Goal: Ask a question: Seek information or help from site administrators or community

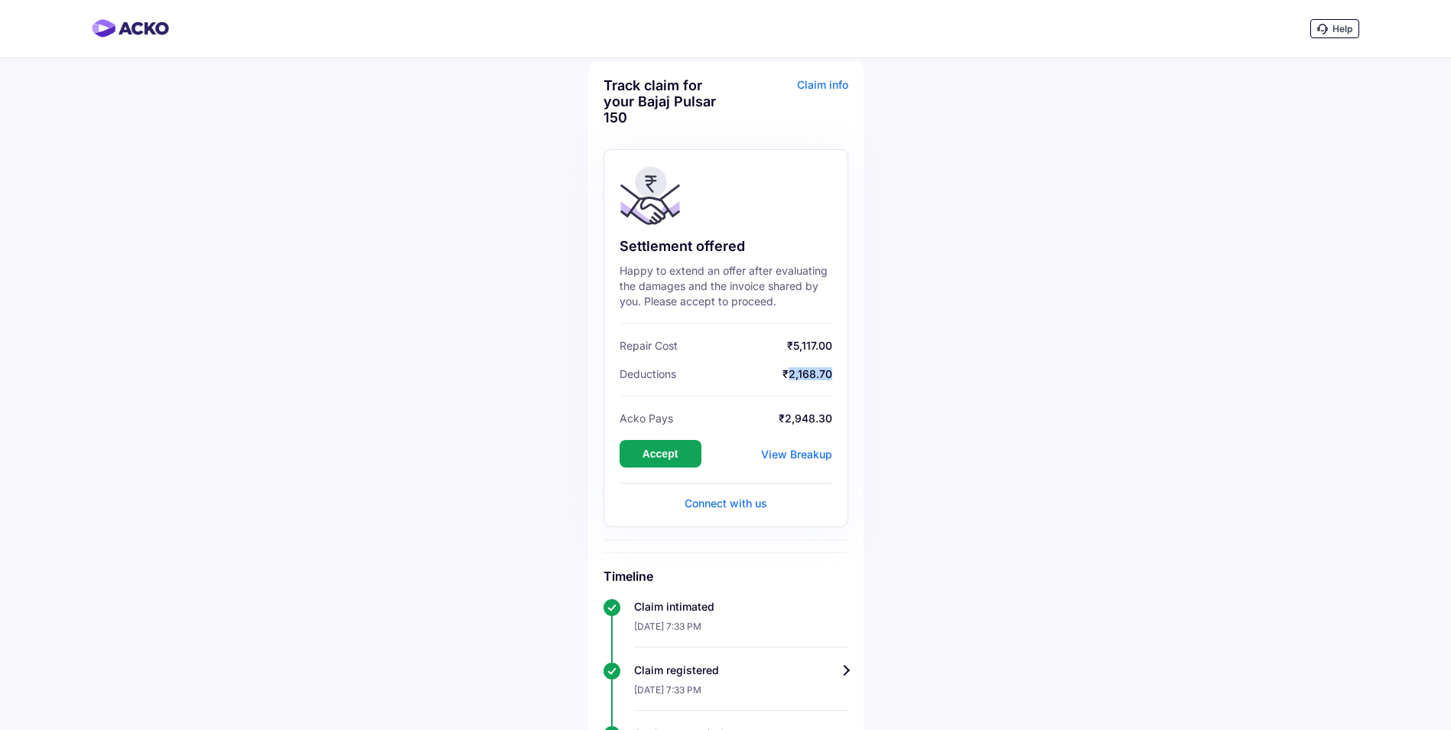
drag, startPoint x: 789, startPoint y: 374, endPoint x: 843, endPoint y: 379, distance: 54.5
click at [843, 379] on div "Settlement offered Happy to extend an offer after evaluating the damages and th…" at bounding box center [726, 338] width 245 height 378
drag, startPoint x: 843, startPoint y: 379, endPoint x: 803, endPoint y: 451, distance: 82.8
click at [803, 451] on div "View Breakup" at bounding box center [796, 453] width 71 height 13
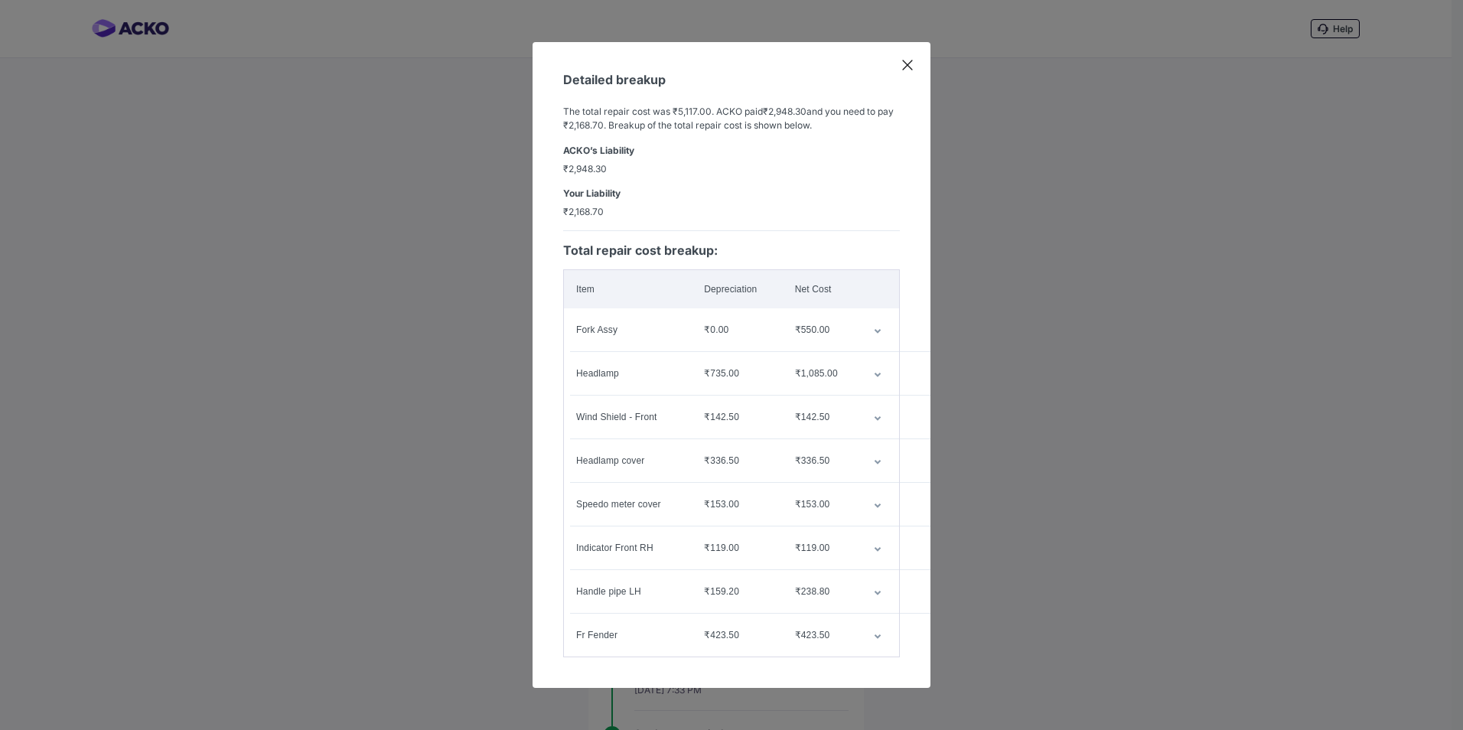
click at [878, 327] on td "customized table" at bounding box center [880, 329] width 38 height 43
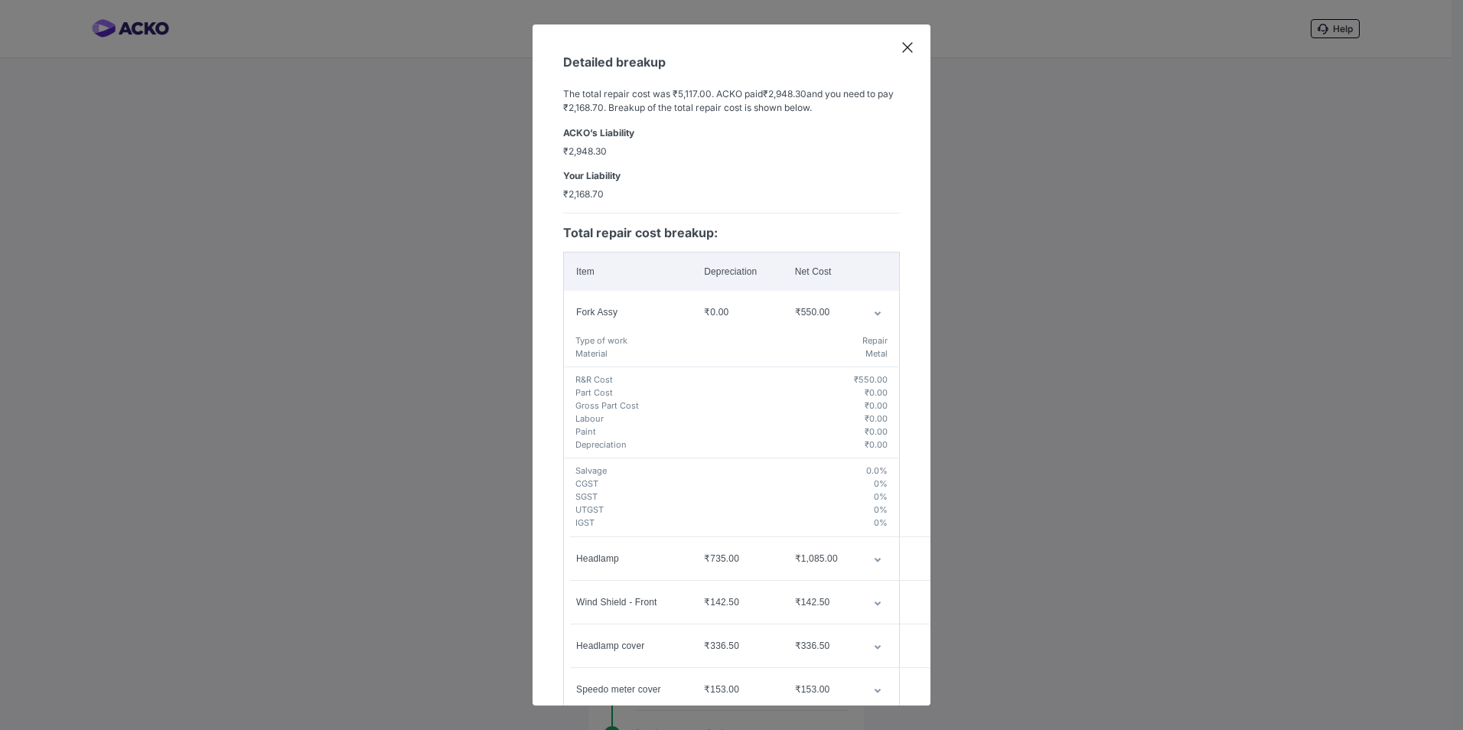
click at [874, 311] on icon "customized table" at bounding box center [878, 313] width 8 height 5
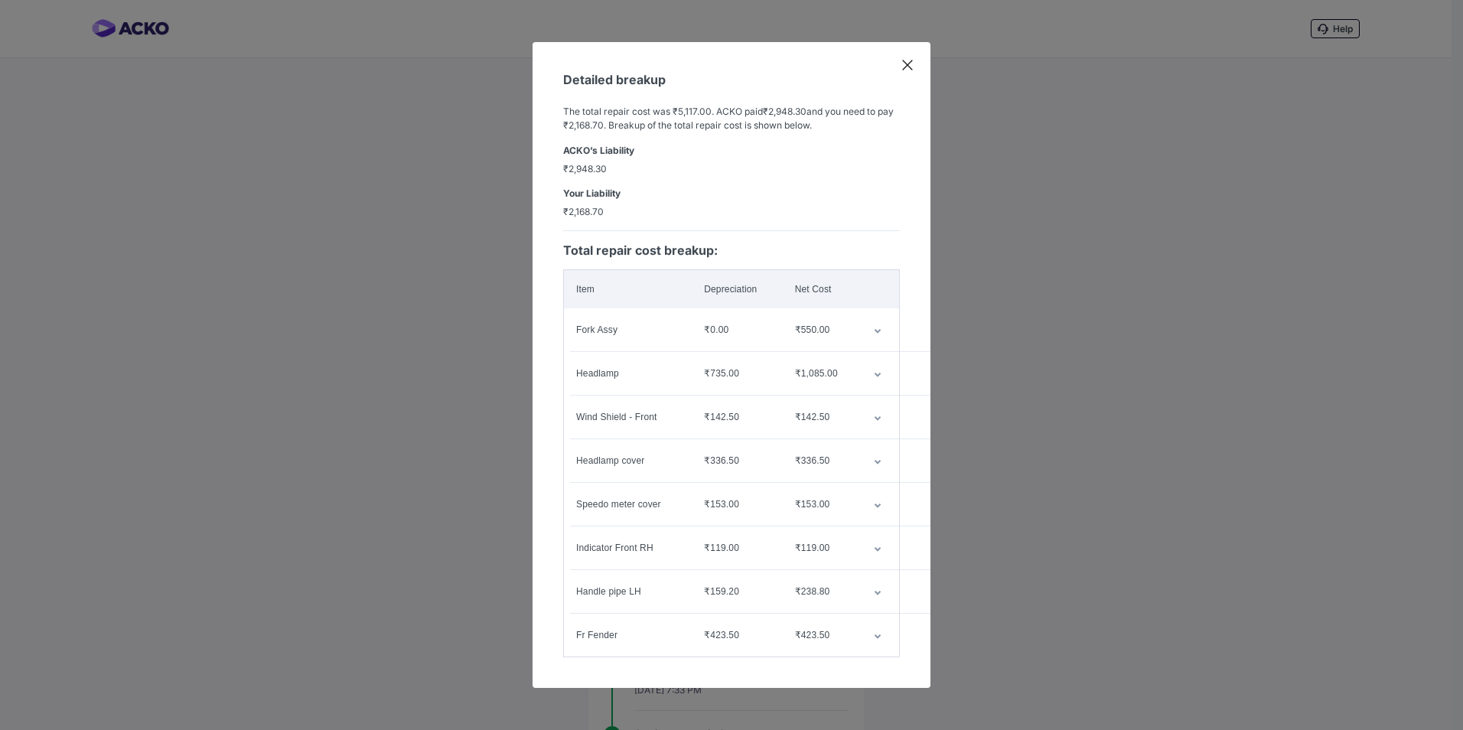
click at [907, 63] on icon at bounding box center [907, 64] width 15 height 15
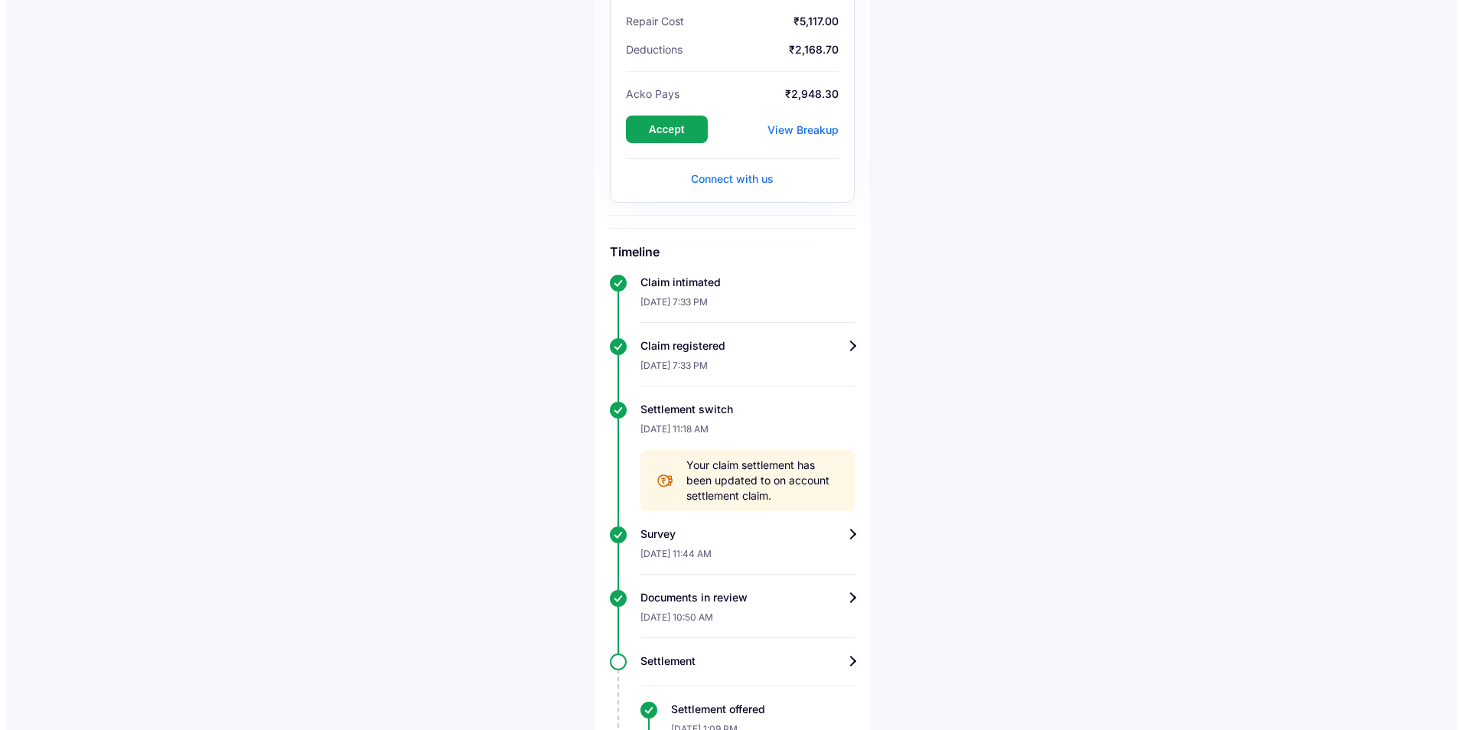
scroll to position [213, 0]
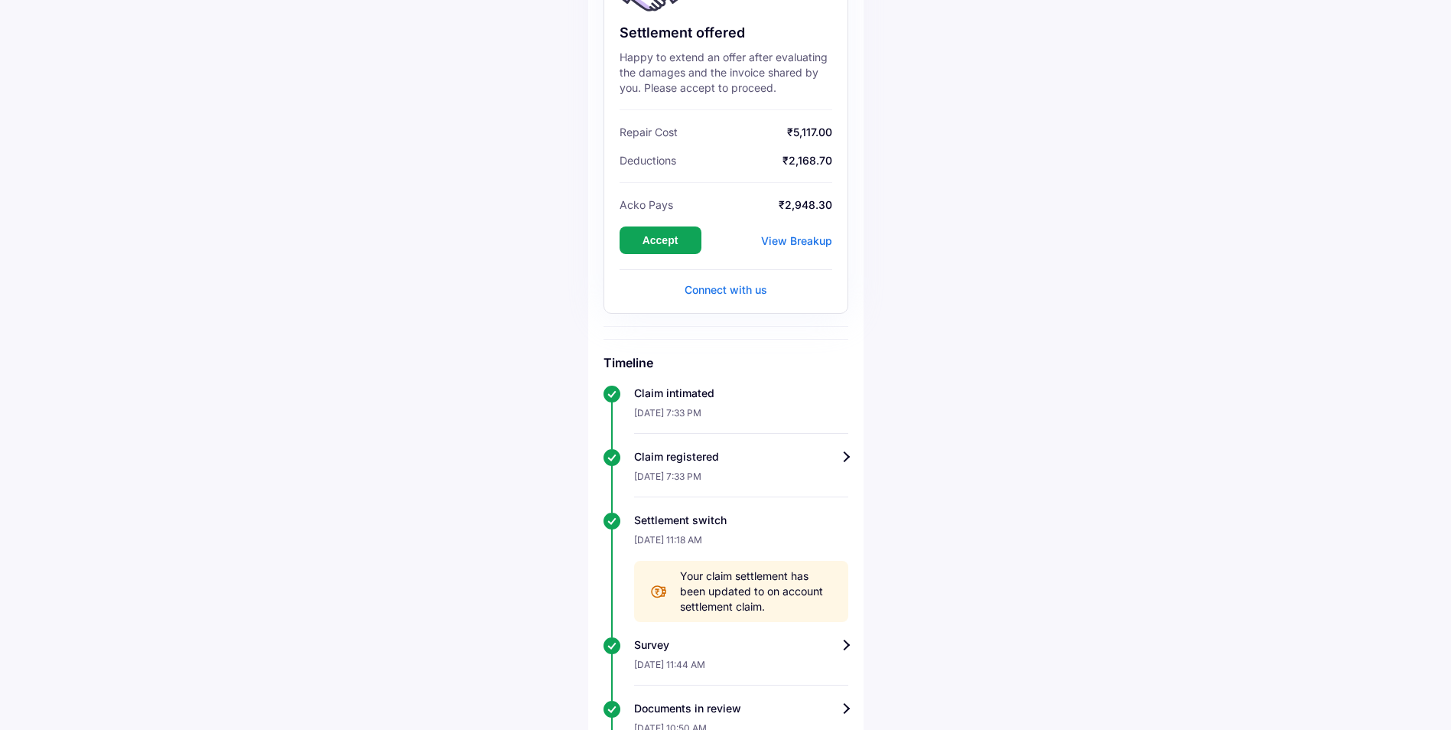
click at [799, 244] on div "View Breakup" at bounding box center [796, 240] width 71 height 13
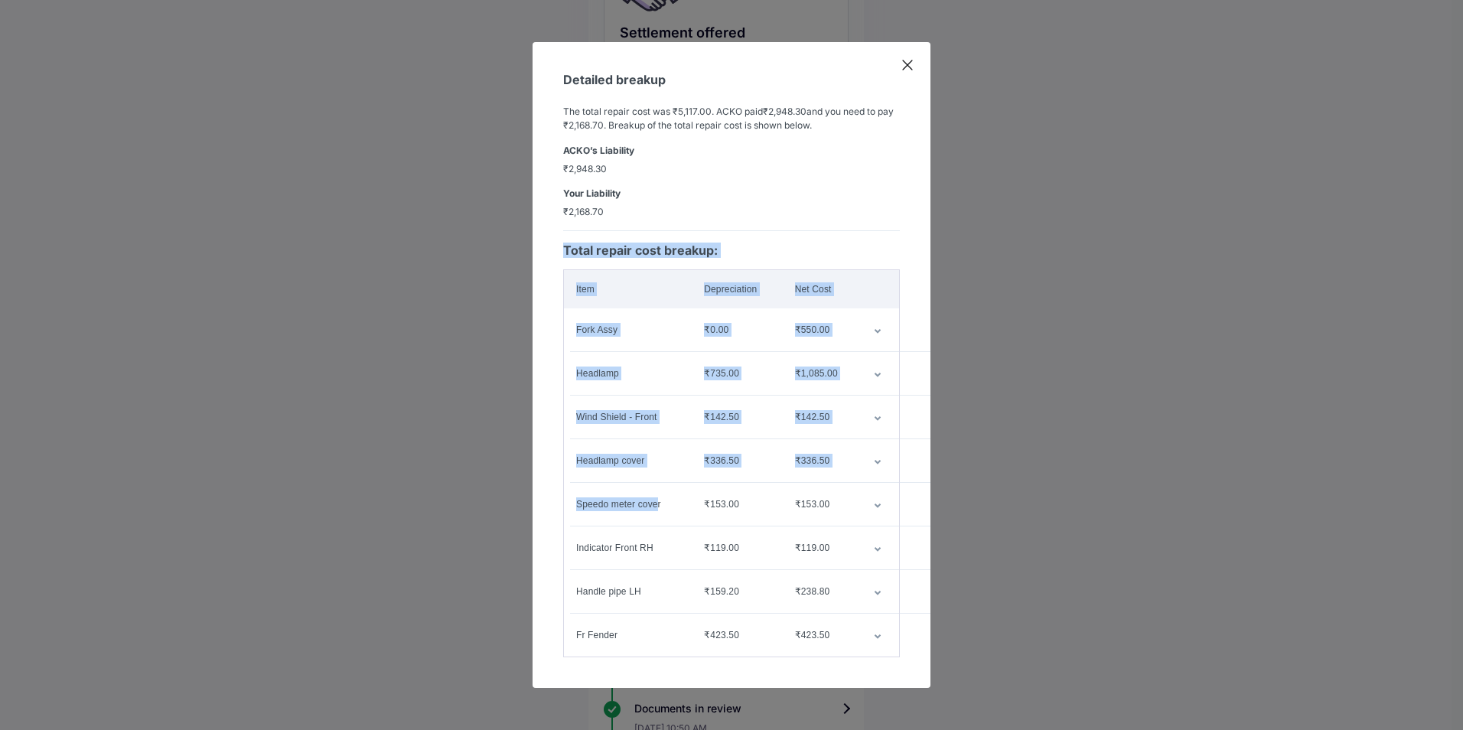
drag, startPoint x: 658, startPoint y: 499, endPoint x: 557, endPoint y: 498, distance: 101.0
click at [557, 498] on div "Detailed breakup The total repair cost was ₹5,117.00 . ACKO paid ₹2,948.30 and …" at bounding box center [731, 365] width 398 height 646
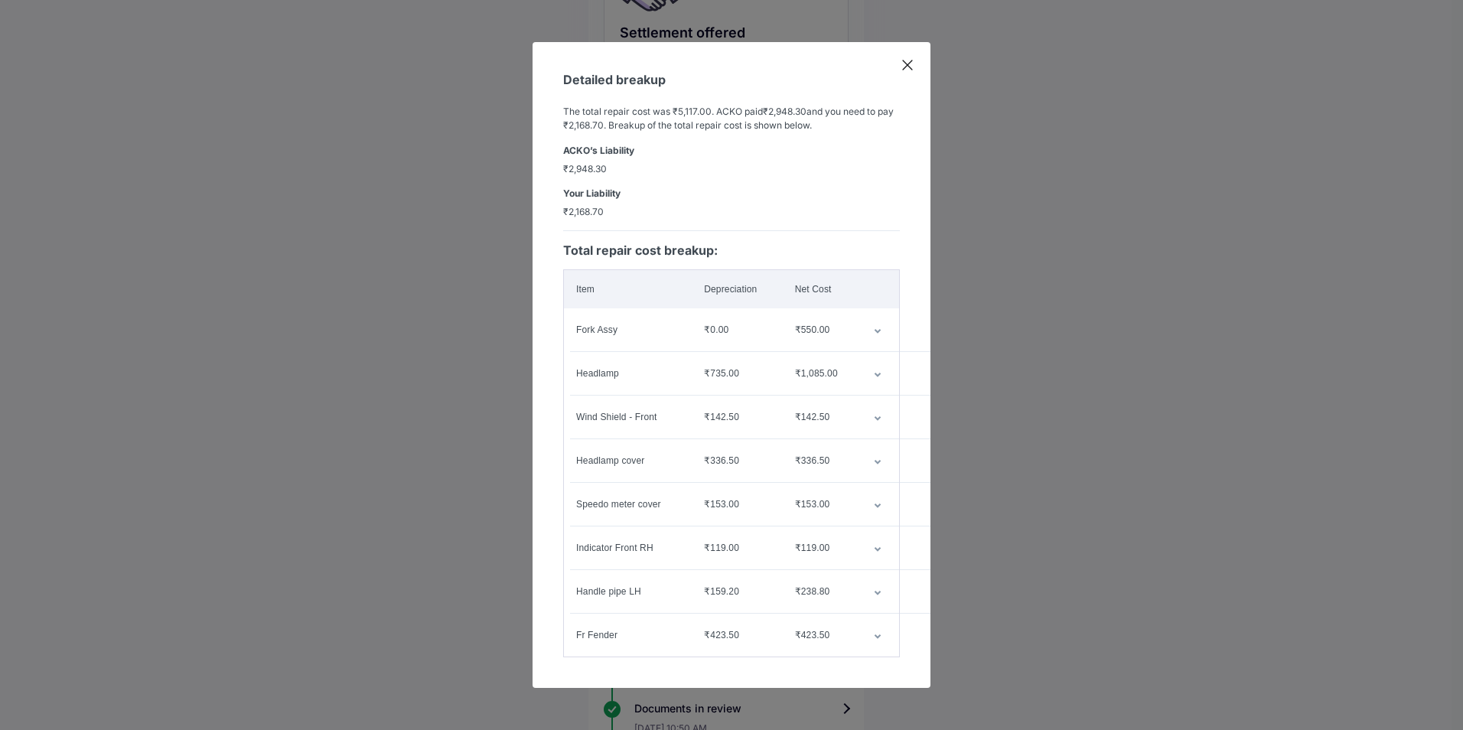
drag, startPoint x: 557, startPoint y: 498, endPoint x: 685, endPoint y: 517, distance: 129.9
click at [685, 517] on td "Speedo meter cover" at bounding box center [628, 504] width 129 height 43
drag, startPoint x: 664, startPoint y: 499, endPoint x: 580, endPoint y: 495, distance: 84.2
click at [580, 497] on div "Speedo meter cover" at bounding box center [627, 504] width 103 height 14
drag, startPoint x: 580, startPoint y: 495, endPoint x: 688, endPoint y: 523, distance: 112.2
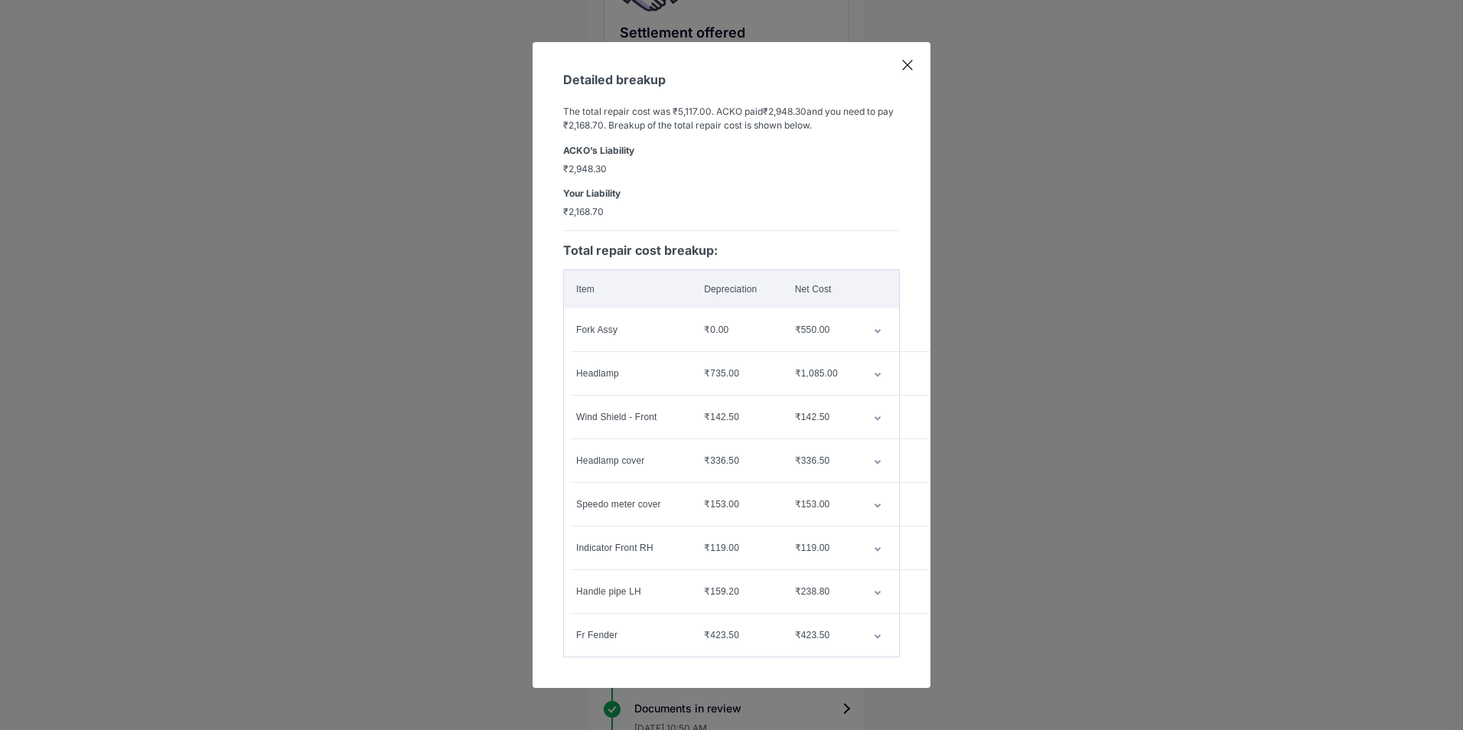
click at [688, 526] on td "Indicator Front RH" at bounding box center [628, 547] width 129 height 43
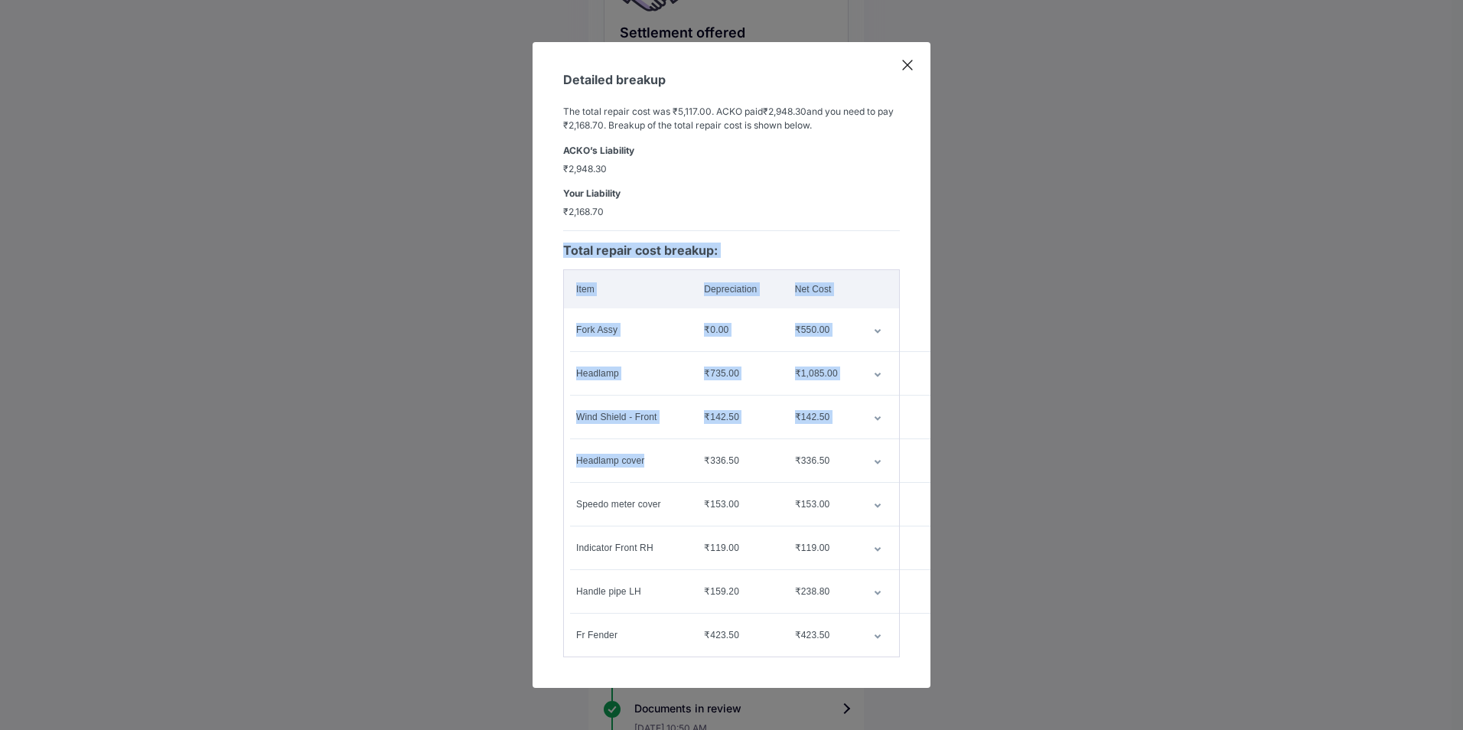
drag, startPoint x: 621, startPoint y: 451, endPoint x: 560, endPoint y: 449, distance: 61.2
click at [560, 449] on div "Detailed breakup The total repair cost was ₹5,117.00 . ACKO paid ₹2,948.30 and …" at bounding box center [731, 365] width 398 height 646
drag, startPoint x: 560, startPoint y: 449, endPoint x: 680, endPoint y: 435, distance: 120.9
click at [680, 439] on td "Headlamp cover" at bounding box center [628, 460] width 129 height 43
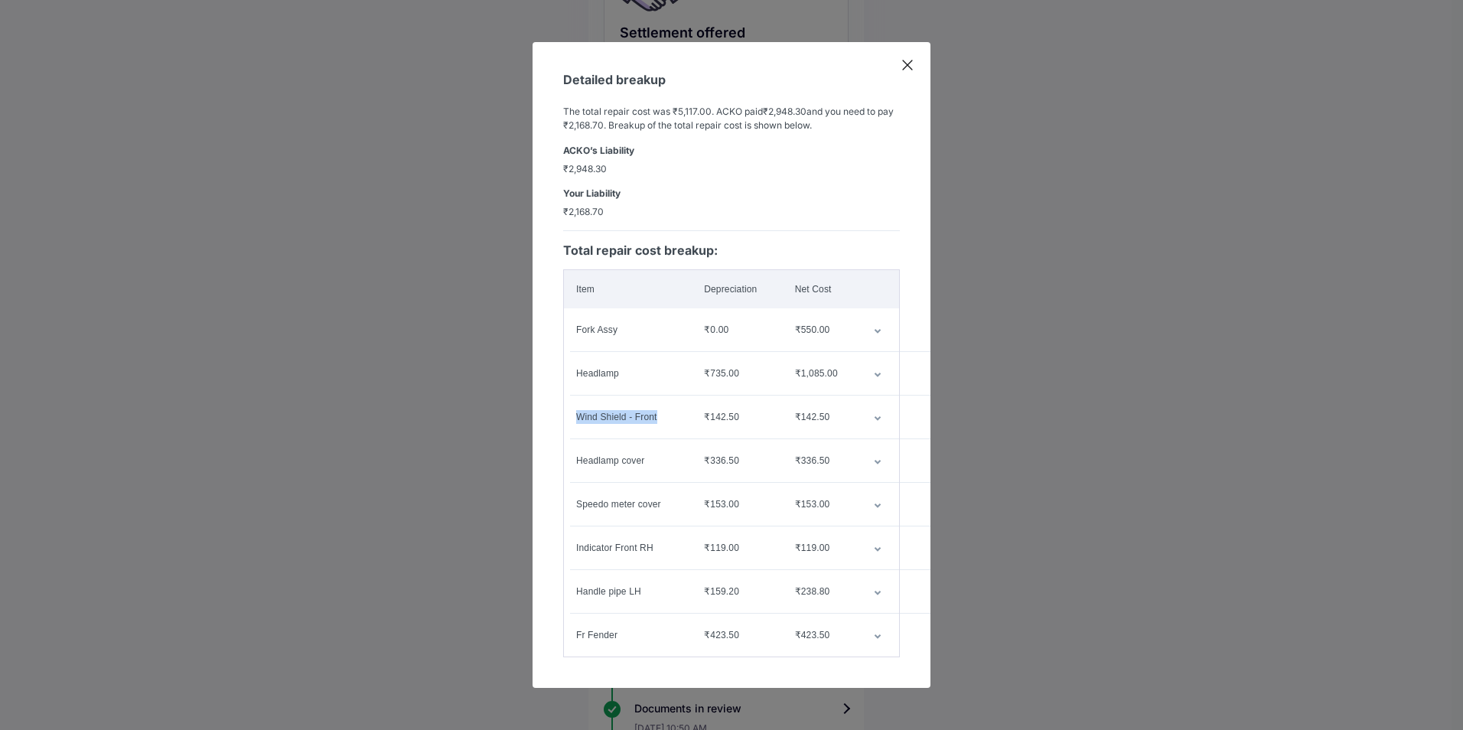
drag, startPoint x: 666, startPoint y: 415, endPoint x: 577, endPoint y: 415, distance: 89.5
click at [577, 415] on div "Wind Shield - Front" at bounding box center [627, 417] width 103 height 14
click at [908, 395] on div "Detailed breakup The total repair cost was ₹5,117.00 . ACKO paid ₹2,948.30 and …" at bounding box center [731, 365] width 398 height 646
drag, startPoint x: 639, startPoint y: 363, endPoint x: 571, endPoint y: 363, distance: 68.8
click at [571, 363] on td "Headlamp" at bounding box center [628, 373] width 129 height 43
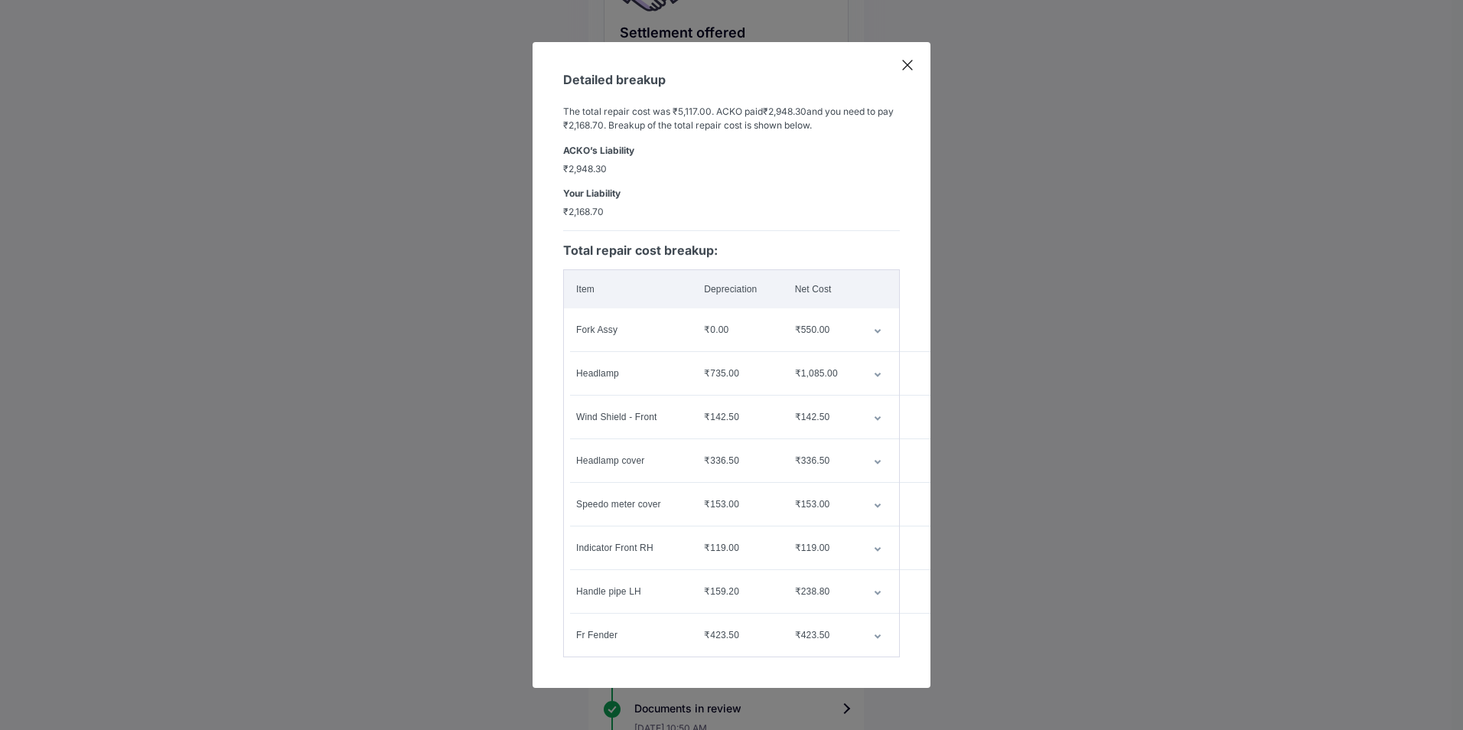
click at [881, 322] on td "customized table" at bounding box center [880, 329] width 38 height 43
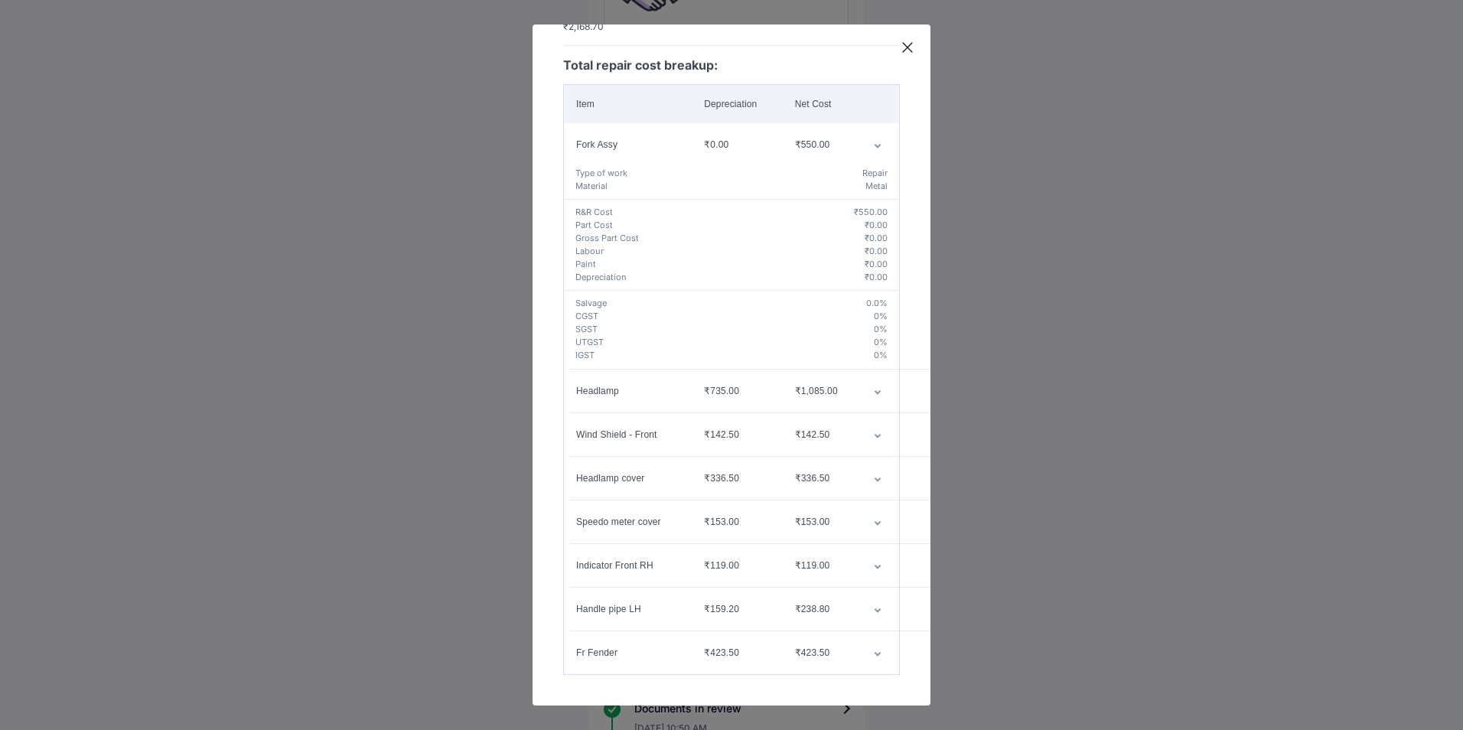
scroll to position [179, 0]
click at [874, 390] on icon "customized table" at bounding box center [878, 392] width 8 height 5
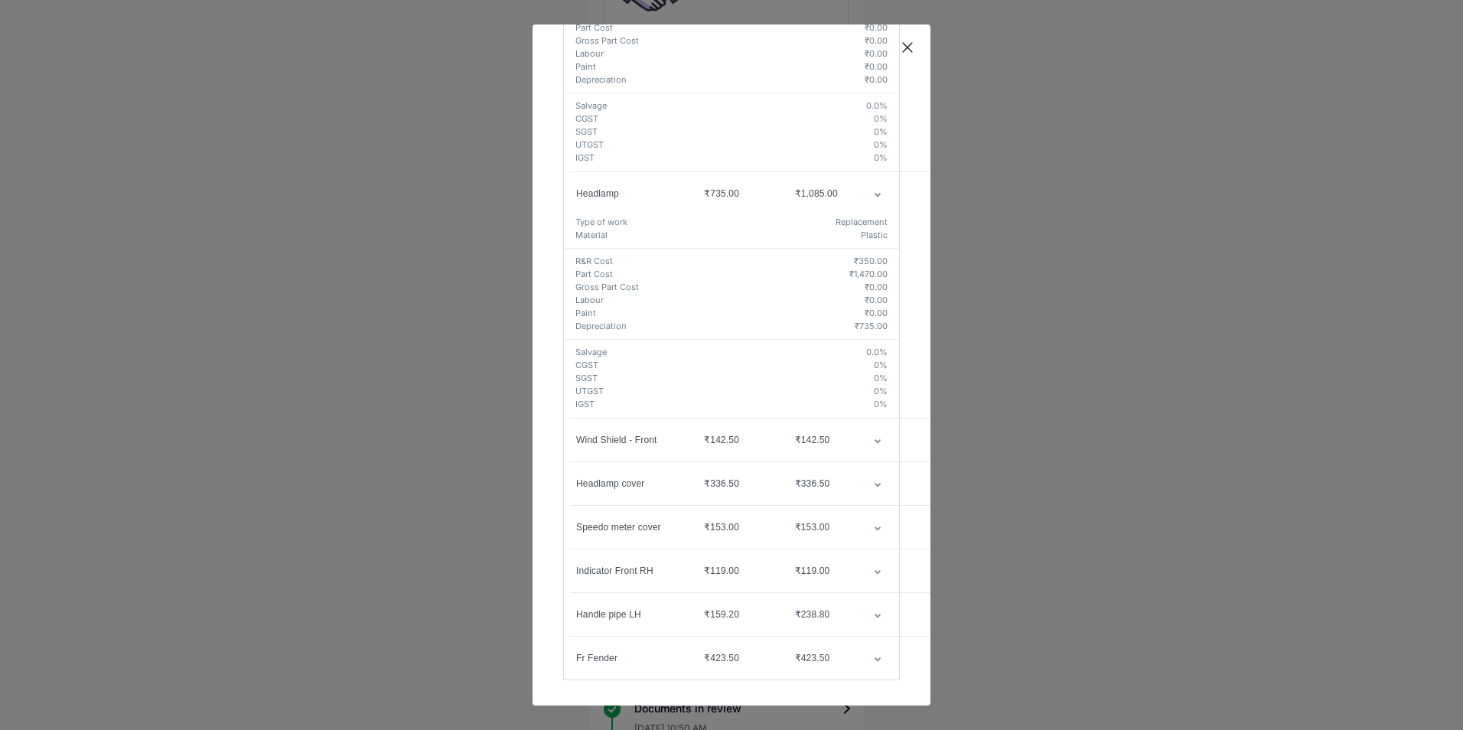
scroll to position [382, 0]
click at [874, 434] on icon "customized table" at bounding box center [877, 436] width 6 height 5
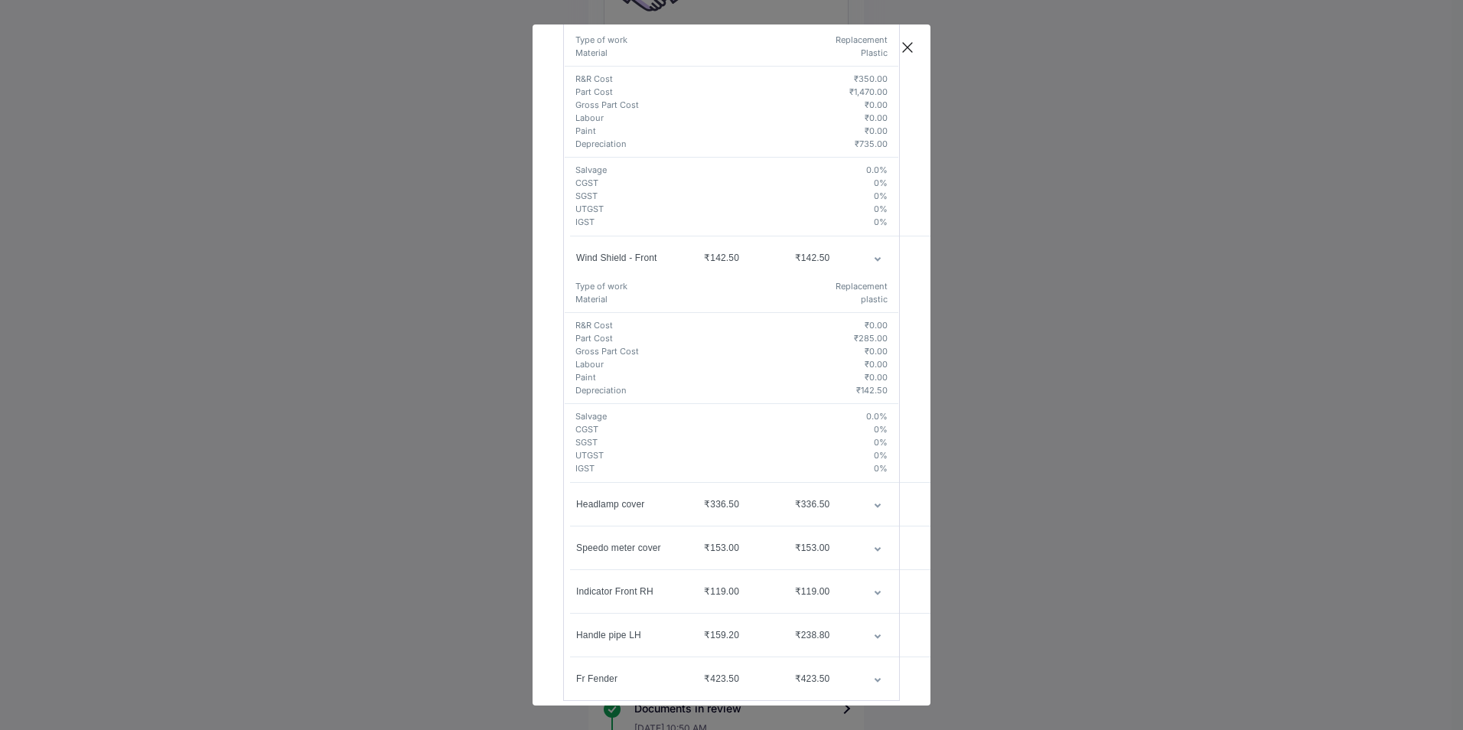
scroll to position [584, 0]
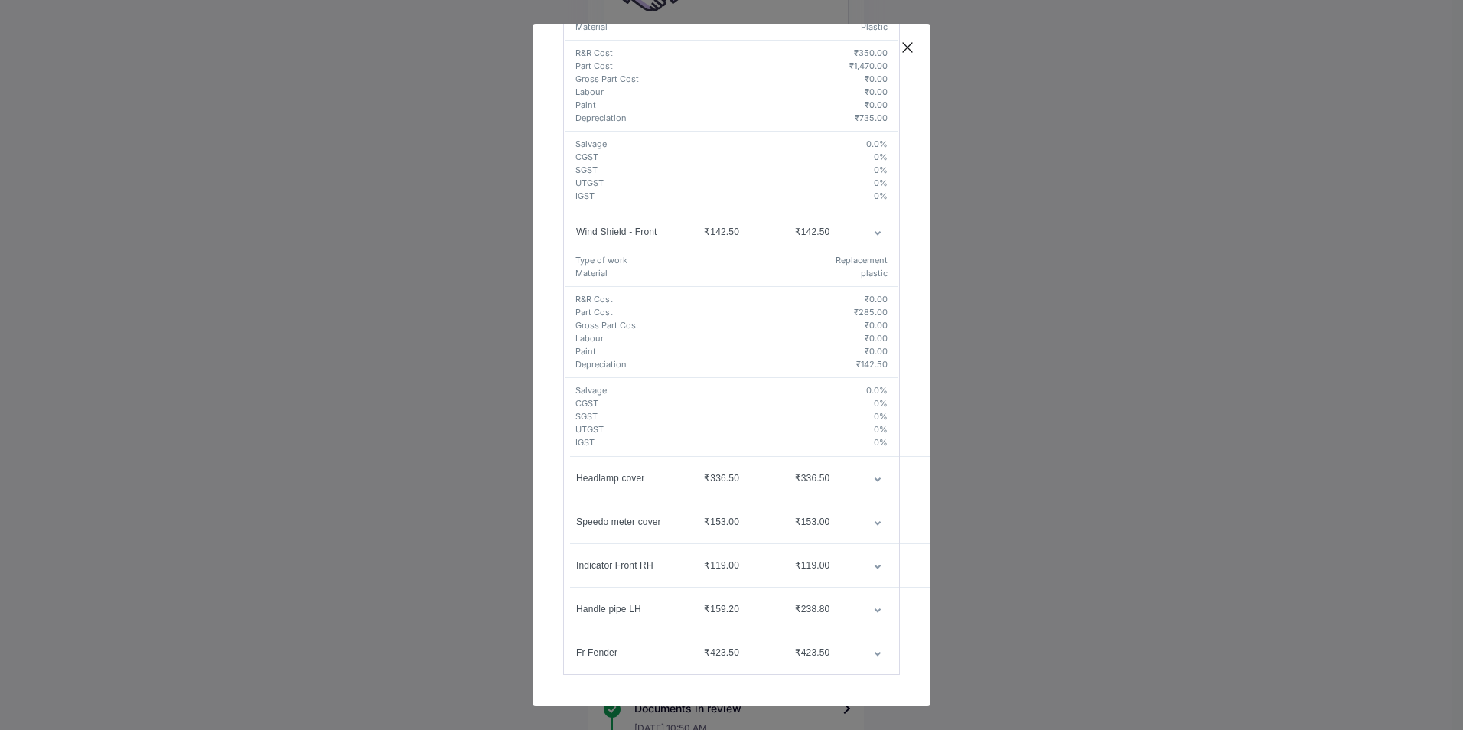
click at [867, 461] on td "customized table" at bounding box center [880, 478] width 38 height 43
click at [904, 40] on div "Detailed breakup The total repair cost was ₹5,117.00 . ACKO paid ₹2,948.30 and …" at bounding box center [731, 364] width 398 height 681
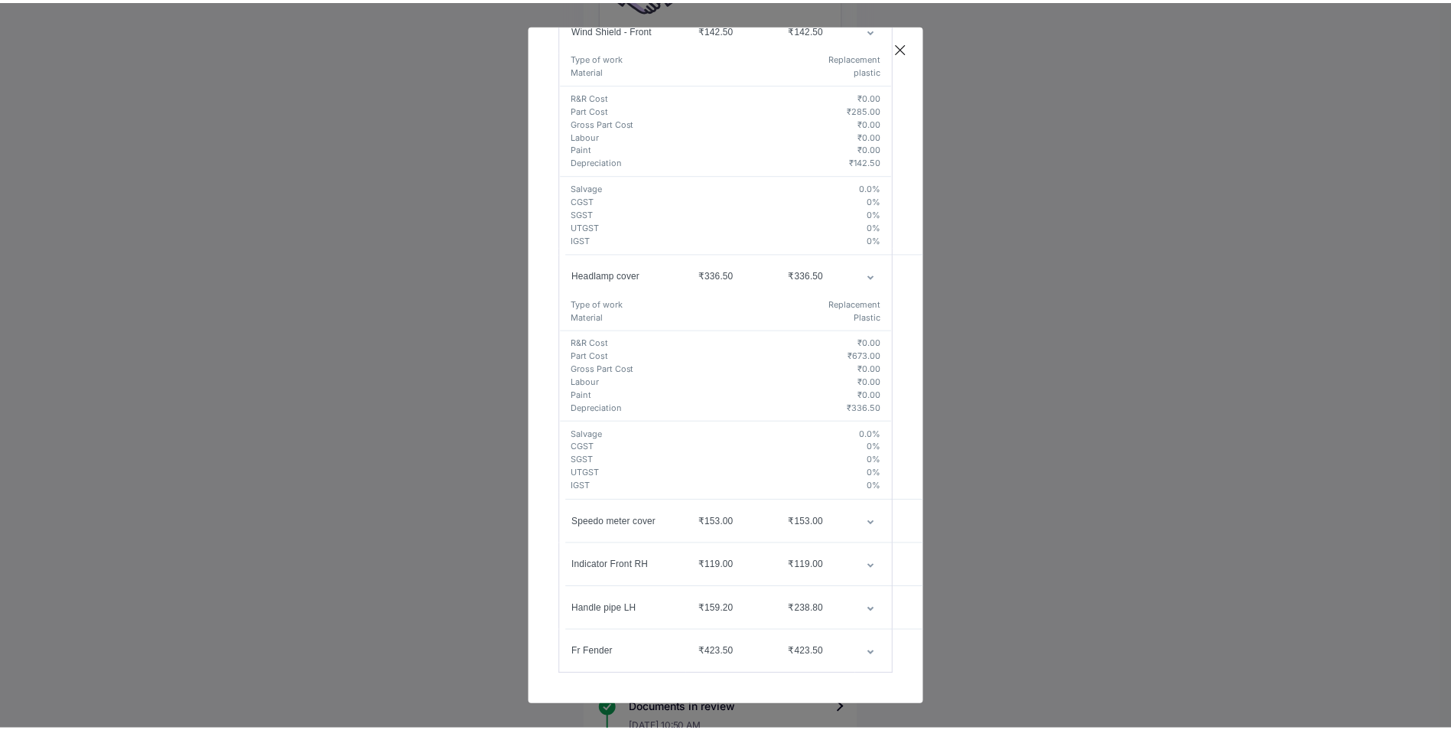
scroll to position [787, 9]
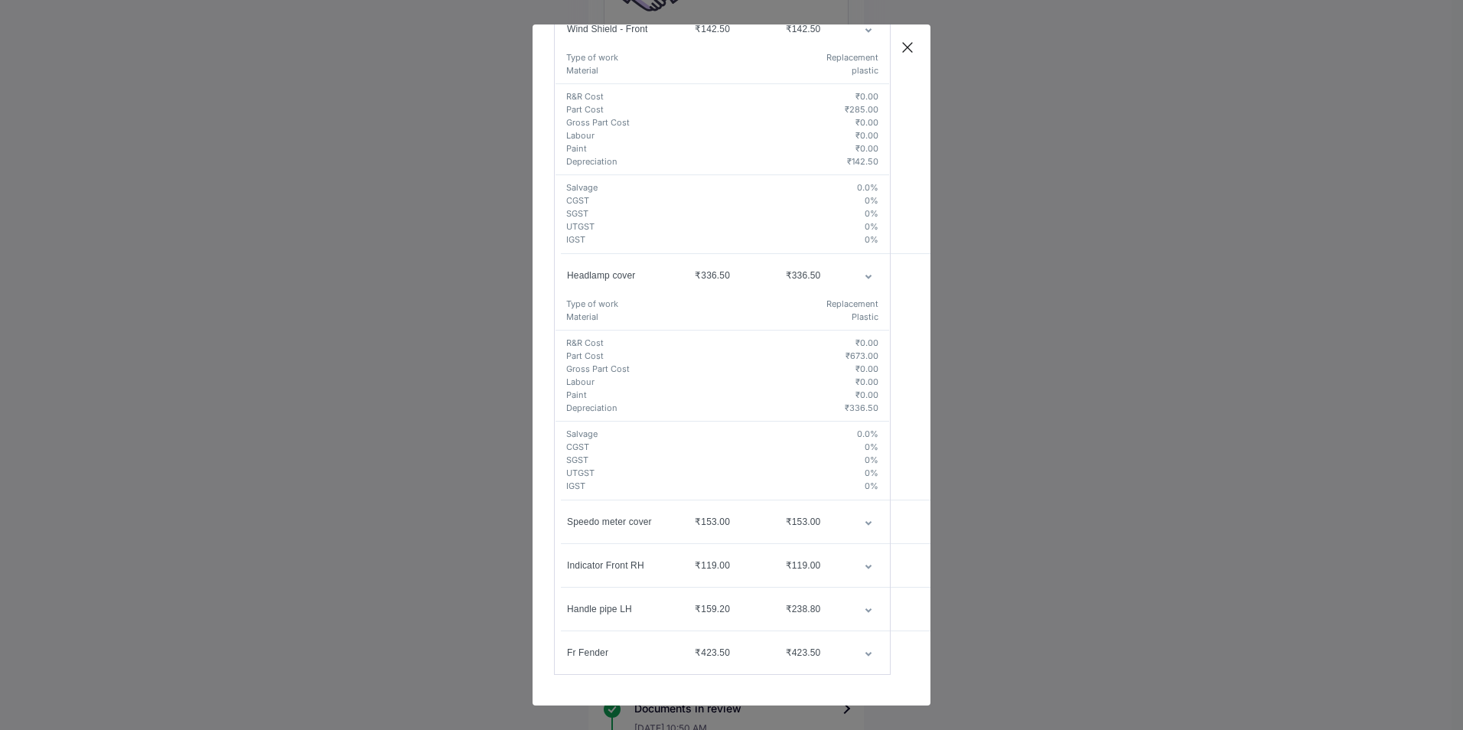
drag, startPoint x: 904, startPoint y: 40, endPoint x: 901, endPoint y: 48, distance: 9.0
click at [900, 48] on icon at bounding box center [907, 47] width 15 height 15
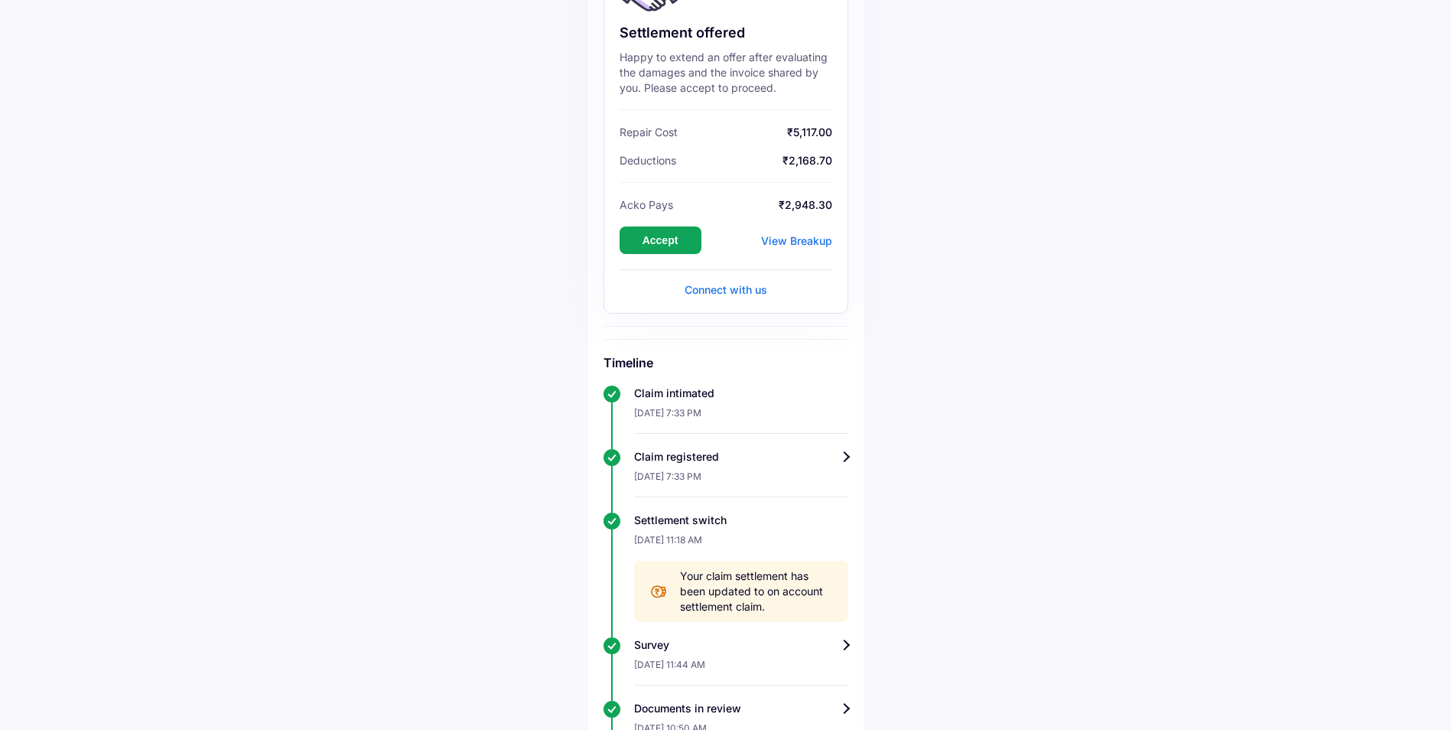
click at [721, 287] on div "Connect with us" at bounding box center [726, 289] width 213 height 15
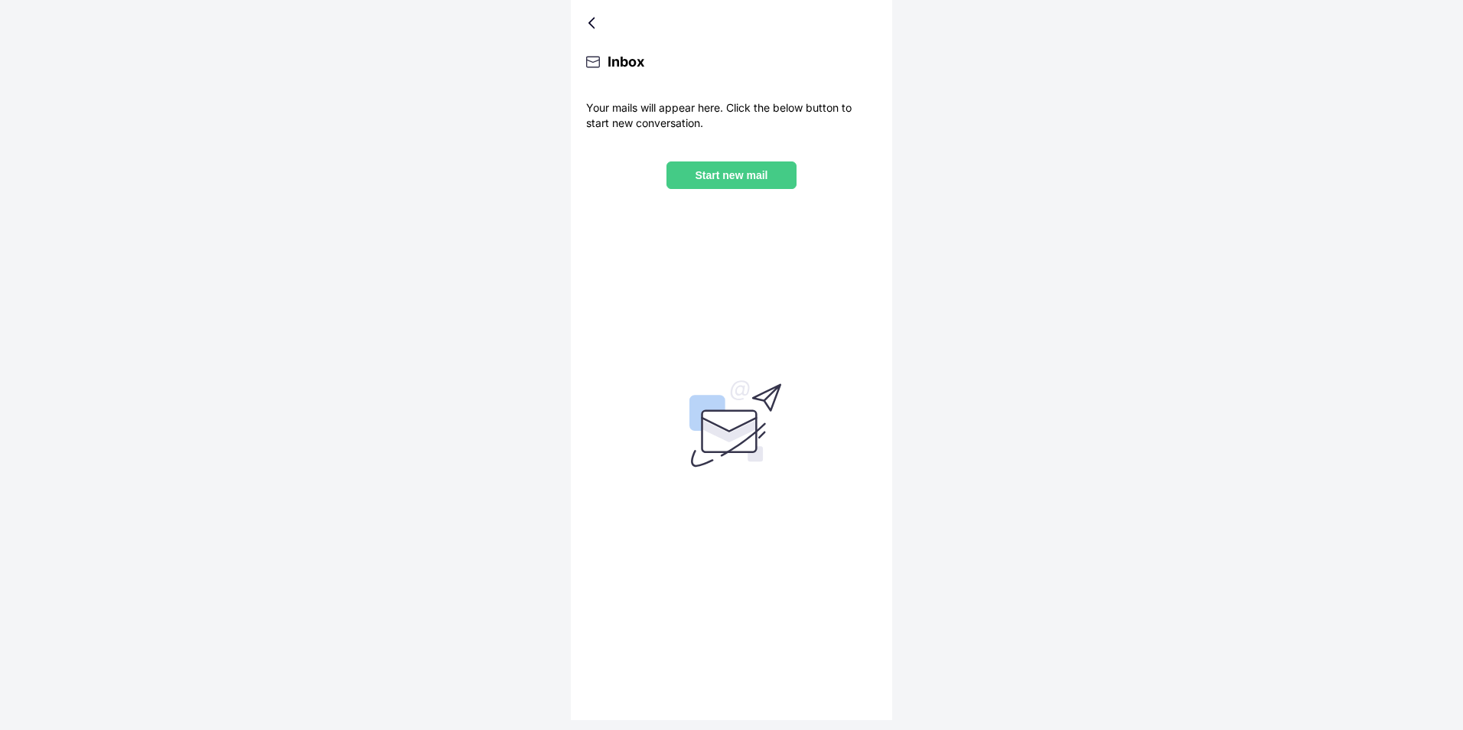
click at [599, 21] on div at bounding box center [594, 23] width 9 height 8
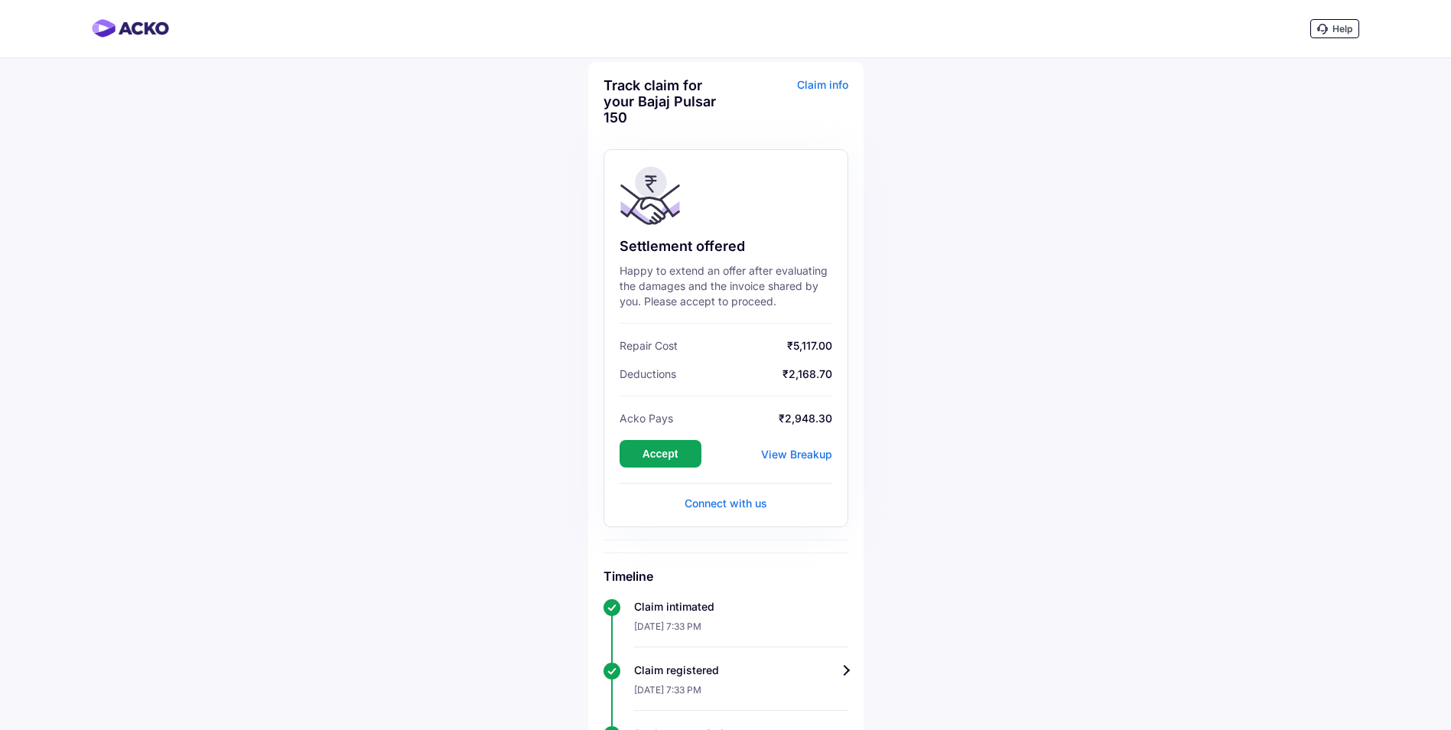
click at [821, 80] on div "Claim info" at bounding box center [789, 107] width 119 height 60
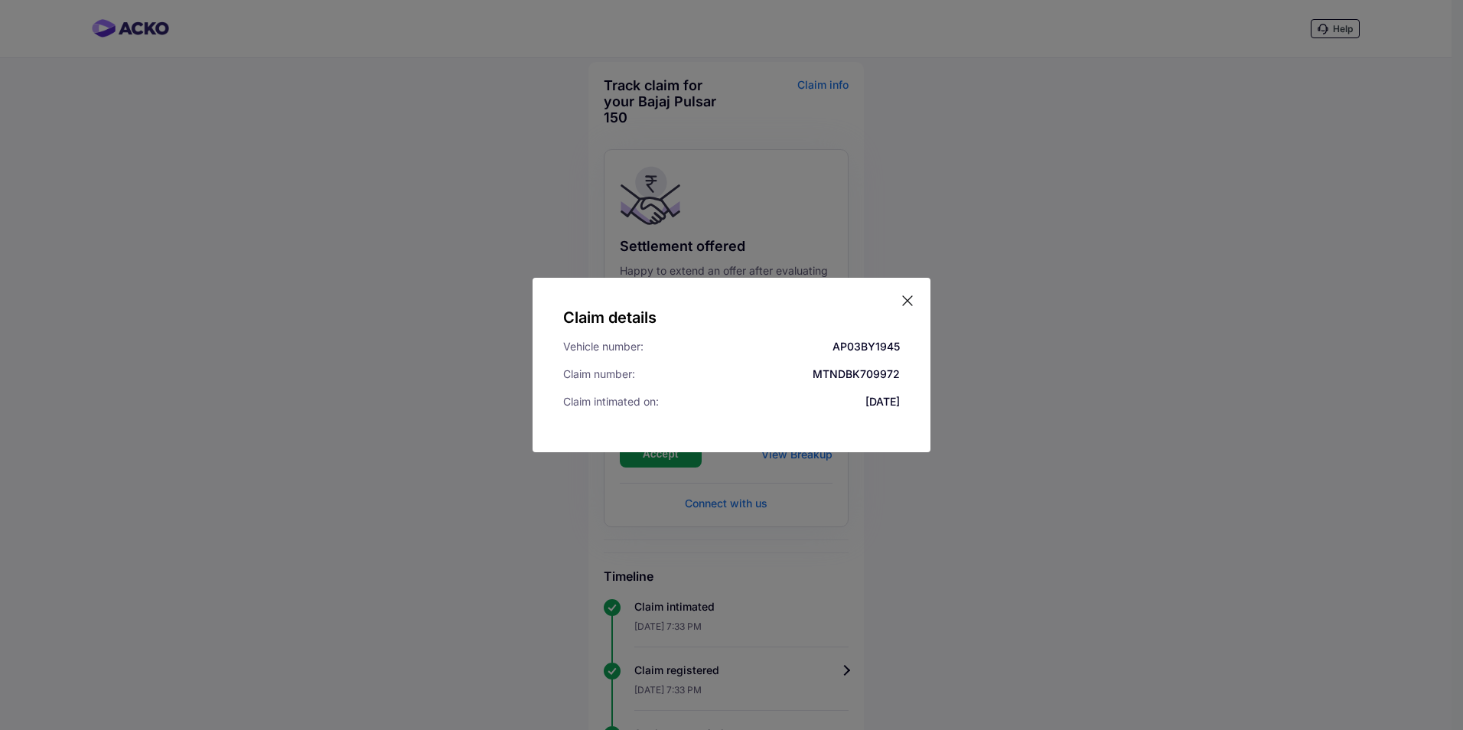
click at [910, 288] on div "Claim details Vehicle number: AP03BY1945 Claim number: MTNDBK709972 Claim intim…" at bounding box center [731, 365] width 398 height 174
click at [904, 304] on icon at bounding box center [907, 300] width 15 height 15
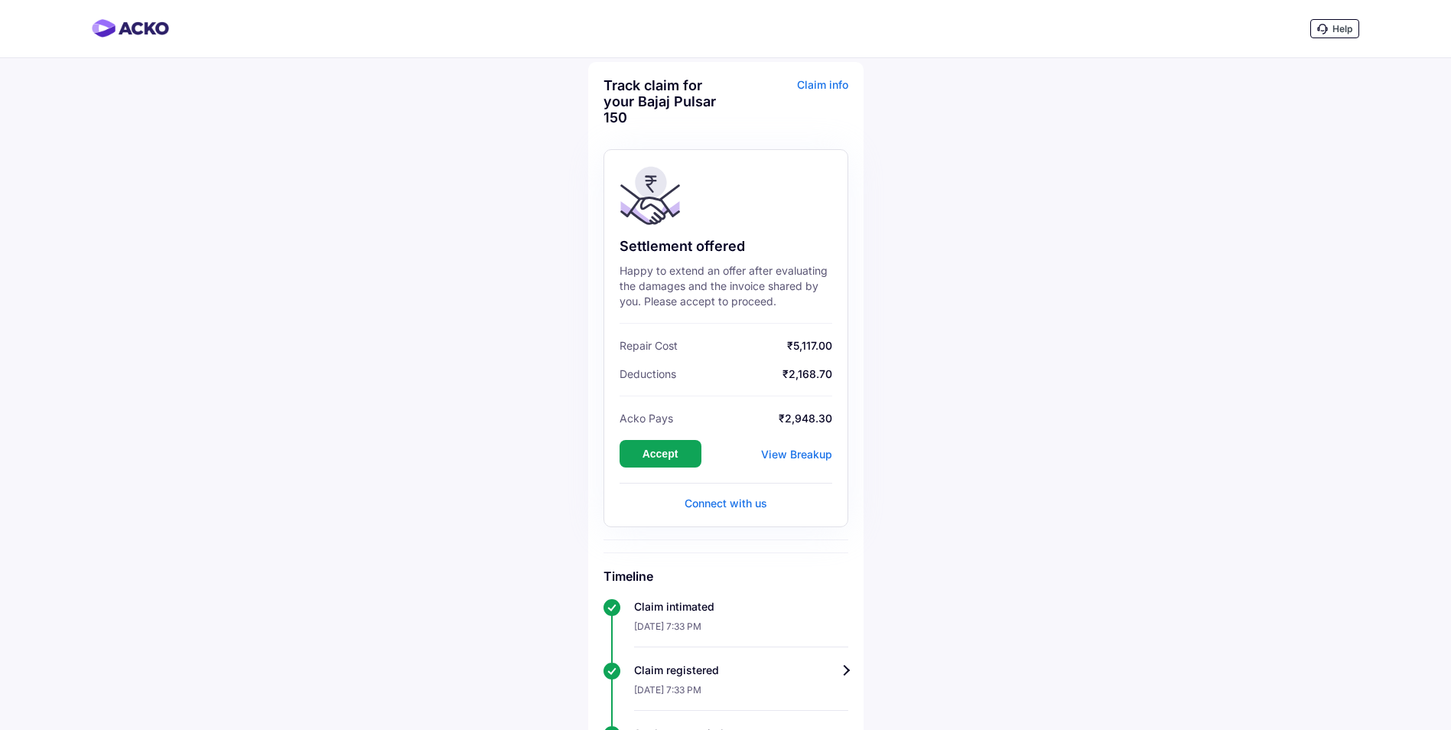
click at [1339, 26] on span "Help" at bounding box center [1342, 28] width 20 height 11
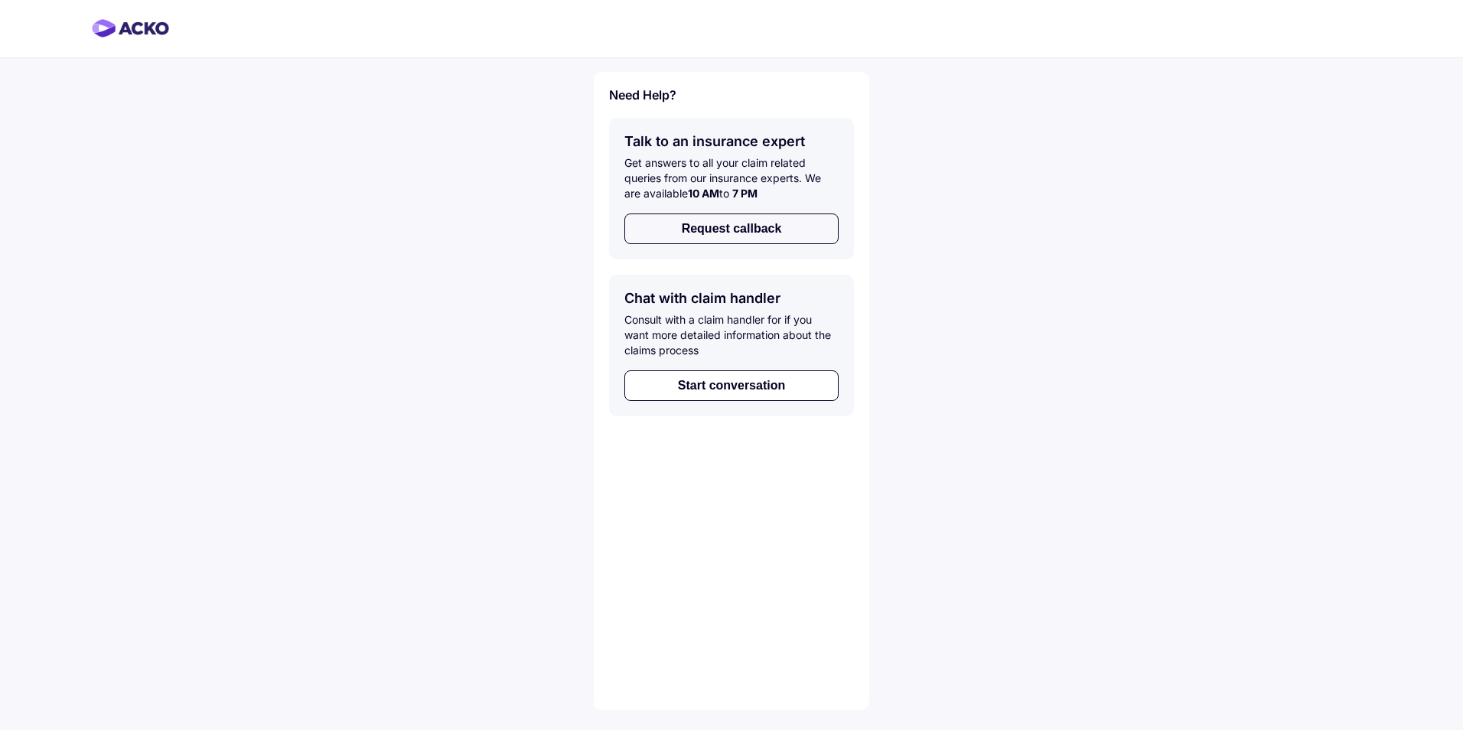
click at [765, 231] on button "Request callback" at bounding box center [731, 228] width 214 height 31
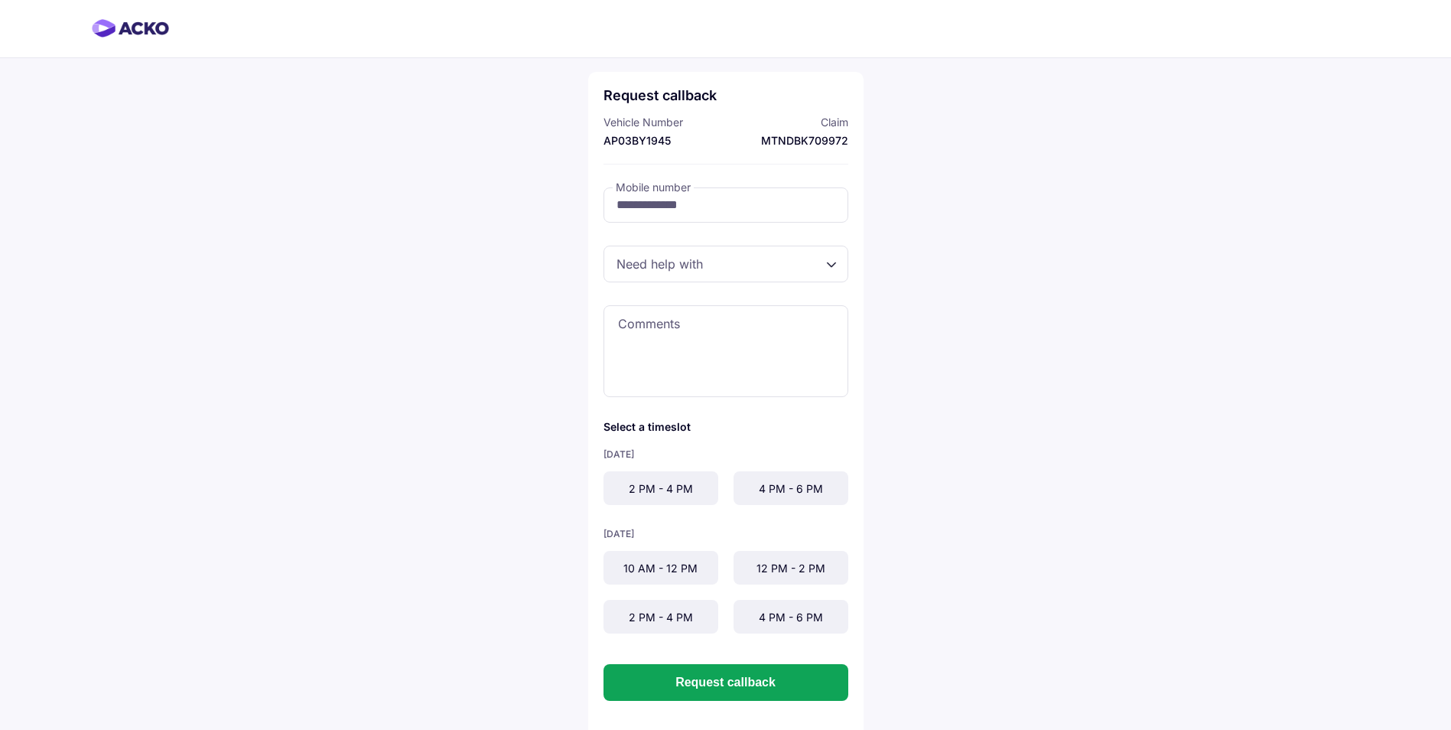
click at [672, 493] on div "2 PM - 4 PM" at bounding box center [661, 488] width 115 height 34
click at [703, 691] on button "Request callback" at bounding box center [726, 682] width 245 height 37
click at [745, 263] on div "Required" at bounding box center [726, 264] width 245 height 37
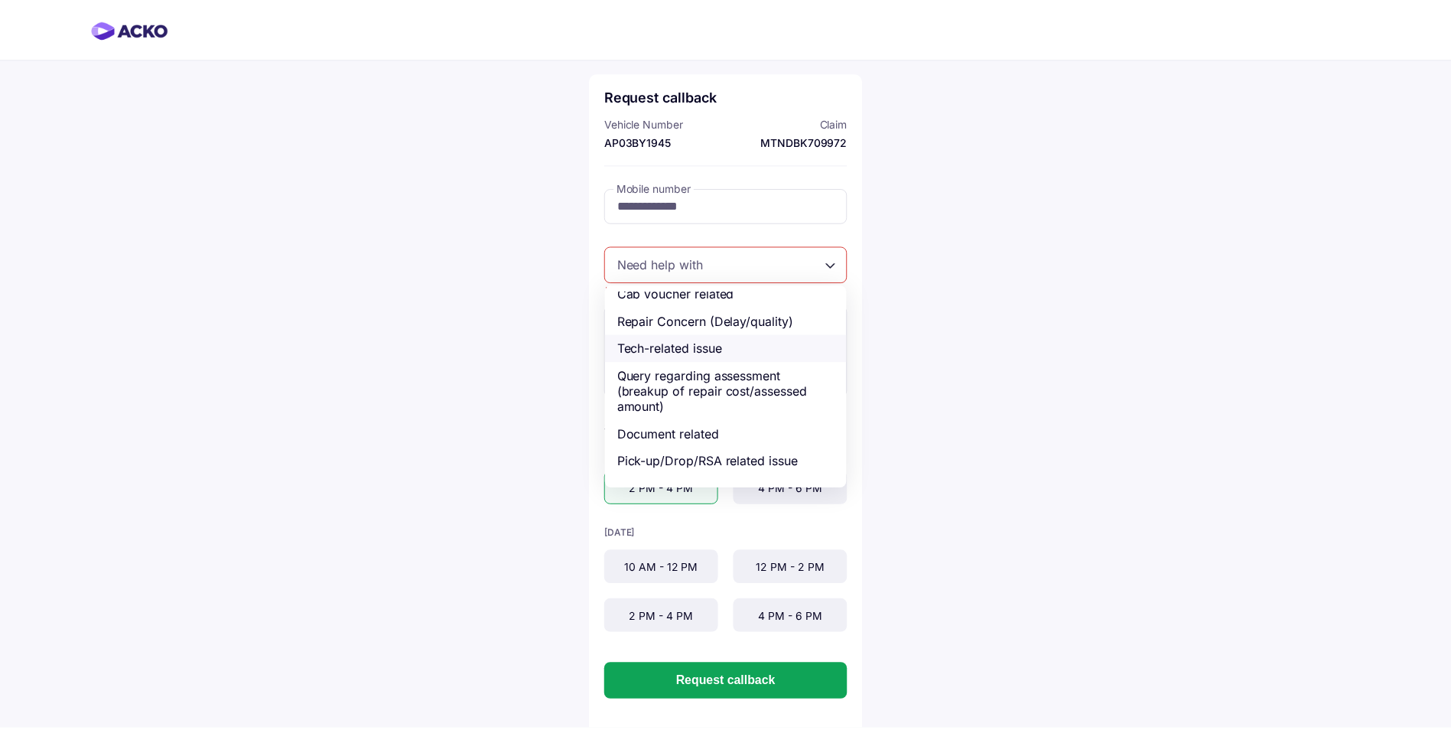
scroll to position [60, 0]
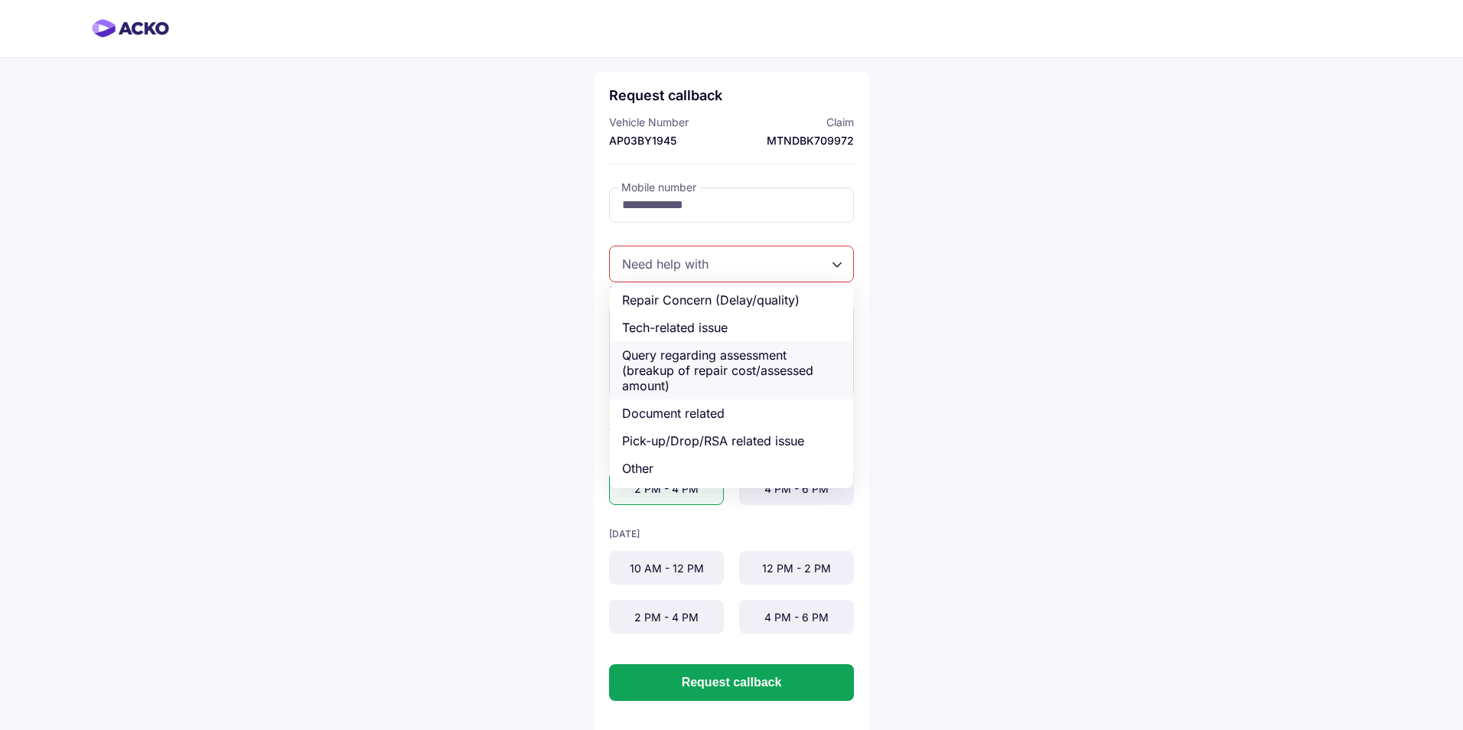
click at [702, 369] on div "Query regarding assessment (breakup of repair cost/assessed amount)" at bounding box center [731, 370] width 243 height 58
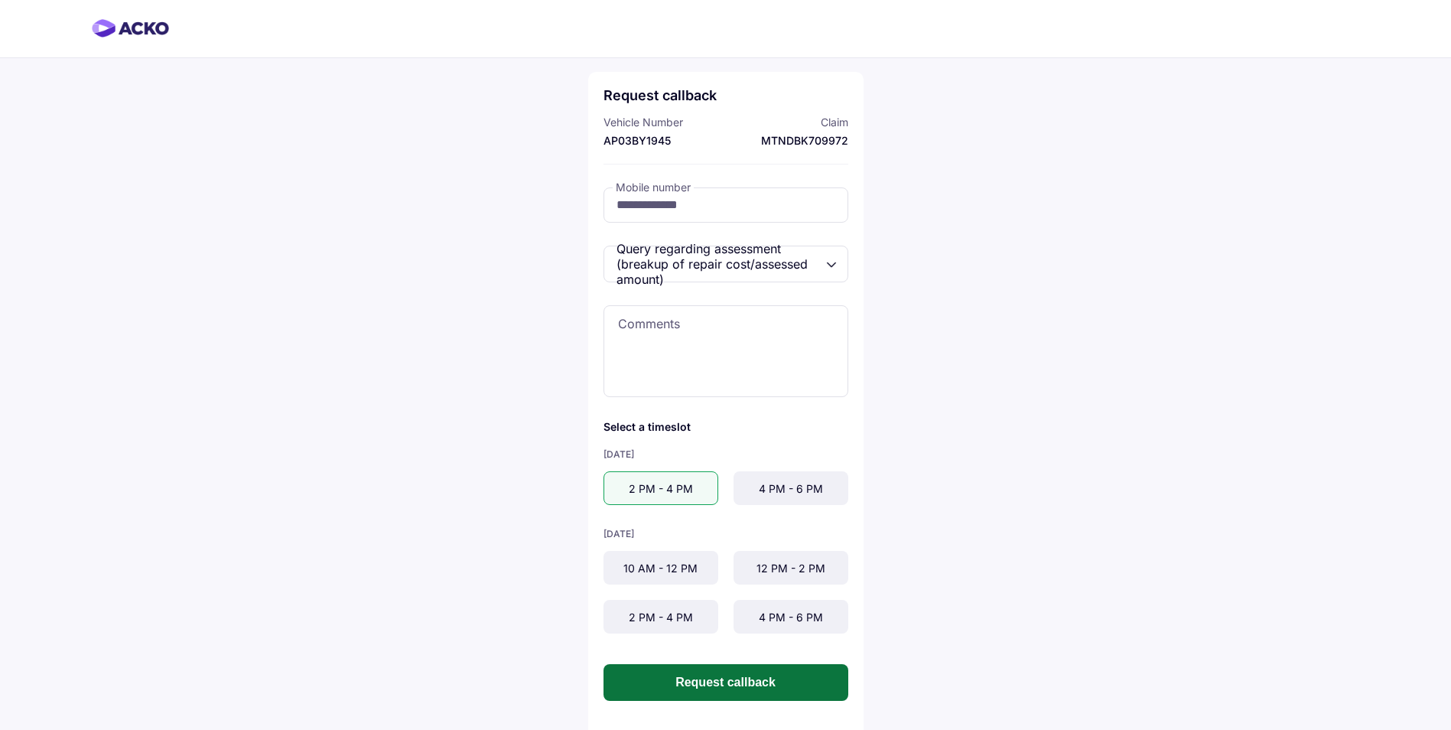
click at [698, 680] on button "Request callback" at bounding box center [726, 682] width 245 height 37
